Goal: Task Accomplishment & Management: Manage account settings

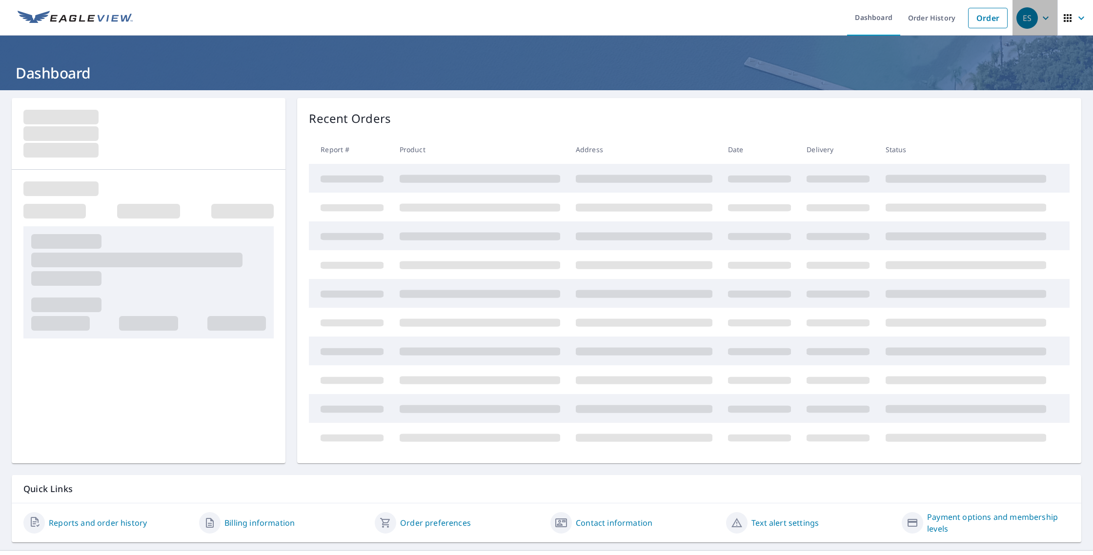
click at [1038, 21] on div "ES" at bounding box center [1027, 17] width 21 height 21
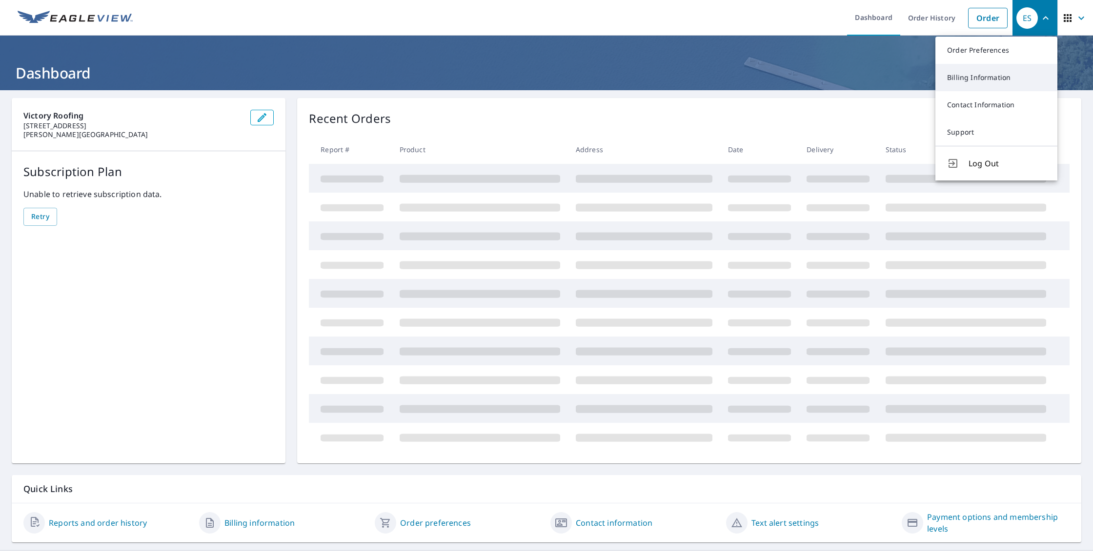
click at [993, 80] on link "Billing Information" at bounding box center [997, 77] width 122 height 27
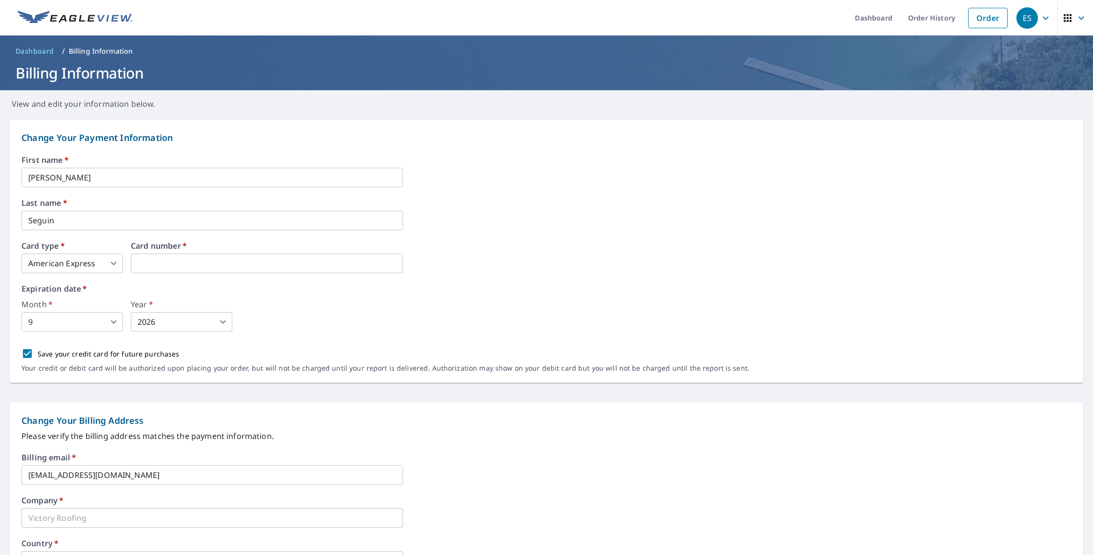
click at [108, 319] on body "ES ES Dashboard Order History Order ES Dashboard / Billing Information Billing …" at bounding box center [546, 277] width 1093 height 555
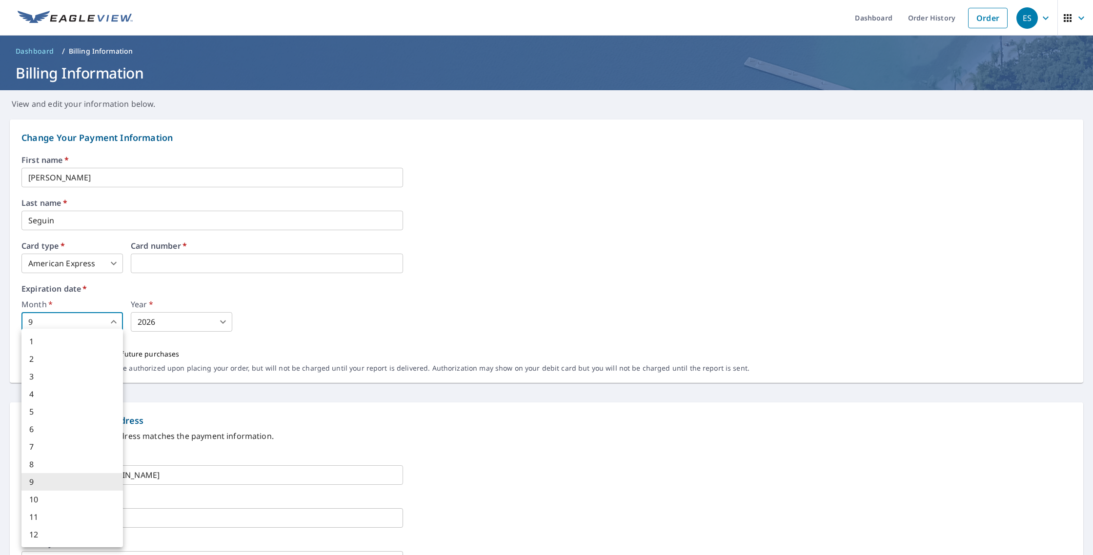
click at [48, 498] on li "10" at bounding box center [72, 500] width 102 height 18
type input "10"
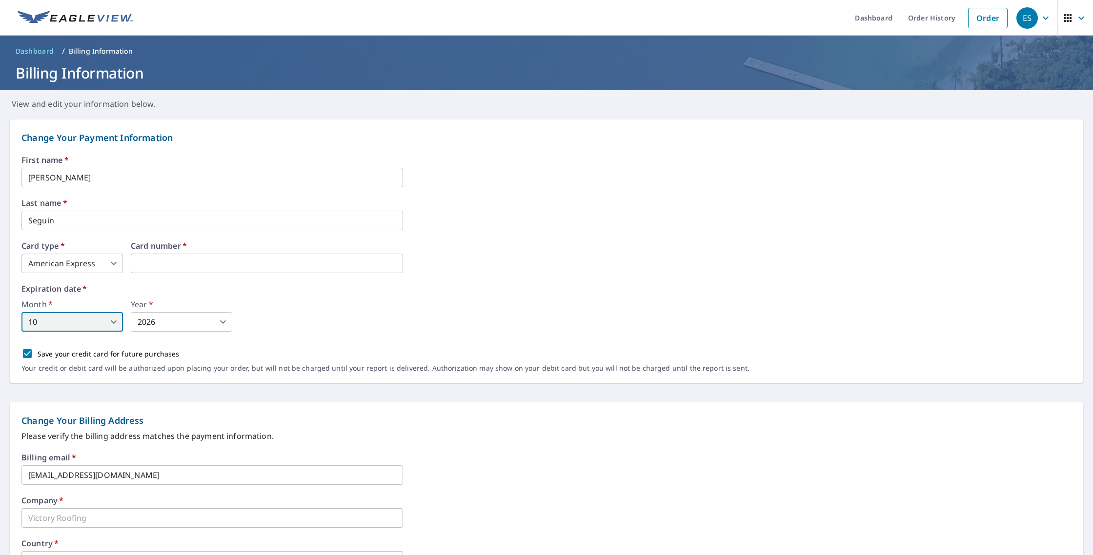
scroll to position [0, 0]
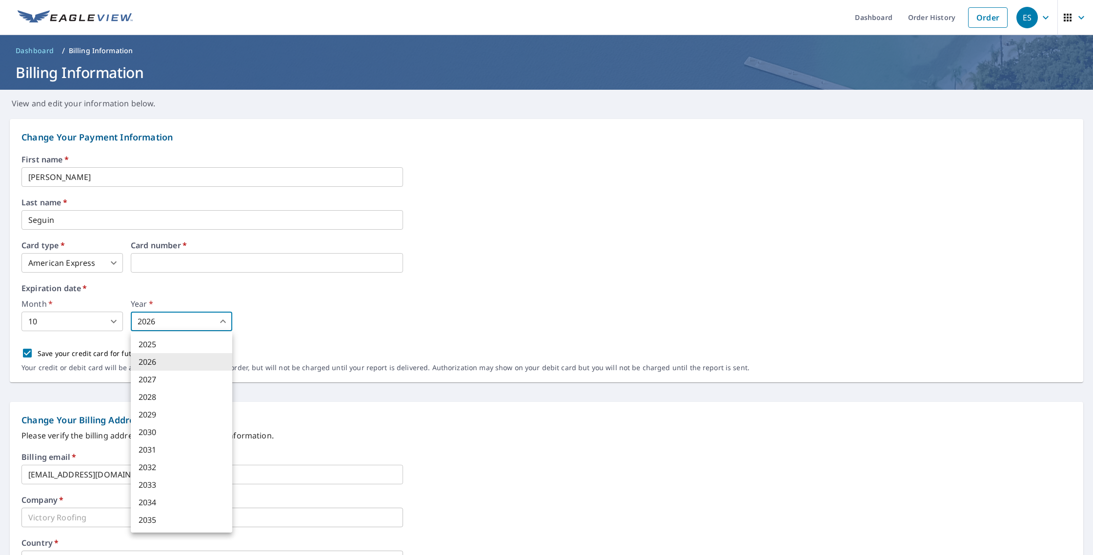
click at [158, 321] on body "ES ES Dashboard Order History Order ES Dashboard / Billing Information Billing …" at bounding box center [546, 277] width 1093 height 555
click at [159, 431] on li "2030" at bounding box center [182, 433] width 102 height 18
type input "2030"
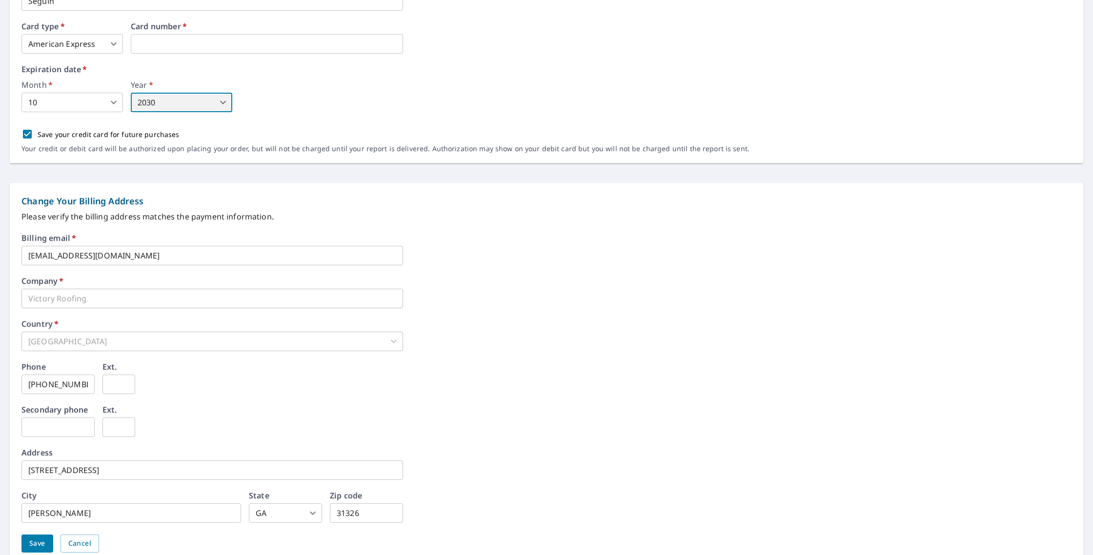
scroll to position [263, 0]
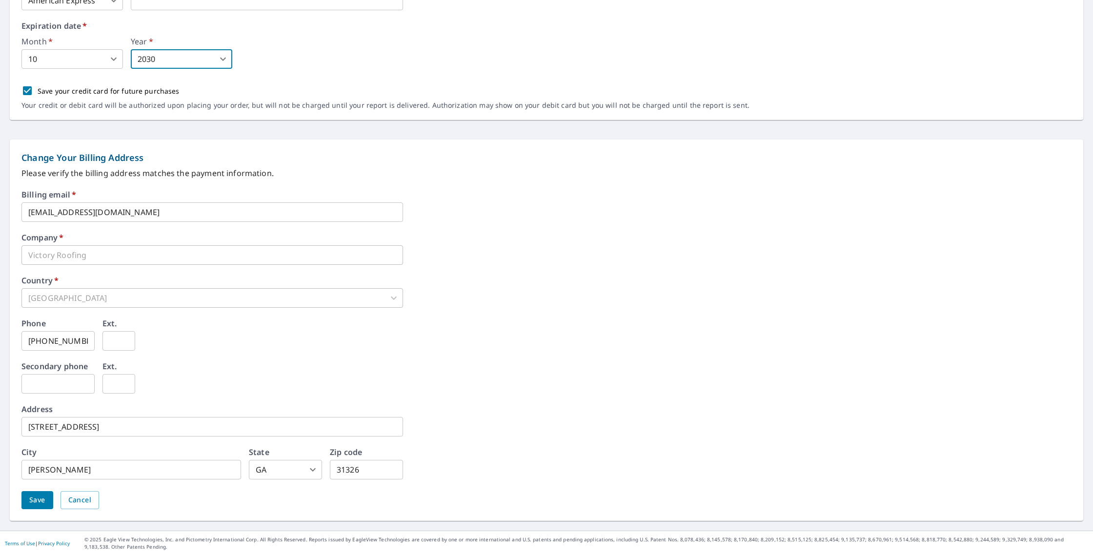
click at [30, 497] on span "Save" at bounding box center [37, 500] width 16 height 12
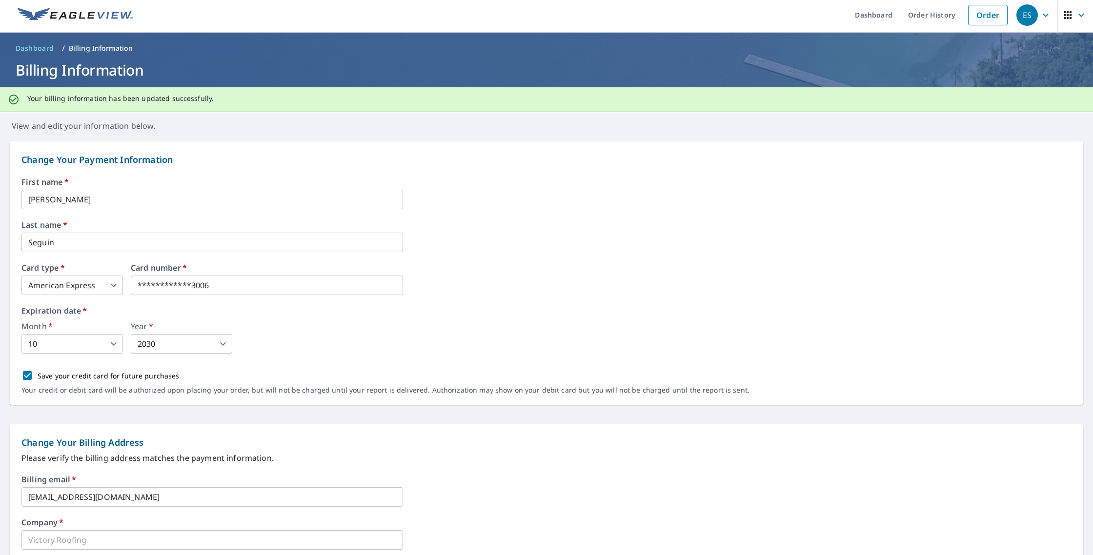
scroll to position [2, 0]
